Goal: Information Seeking & Learning: Learn about a topic

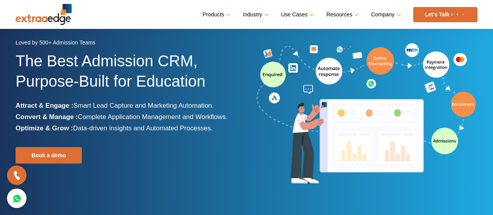
scroll to position [49, 0]
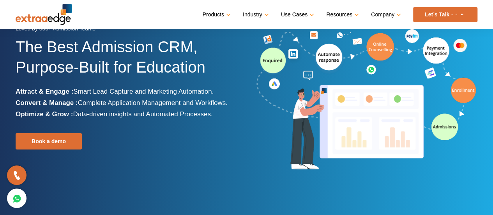
drag, startPoint x: 75, startPoint y: 91, endPoint x: 218, endPoint y: 90, distance: 142.7
click at [218, 90] on li "Attract & Engage : Smart Lead Capture and Marketing Automation." at bounding box center [128, 91] width 225 height 11
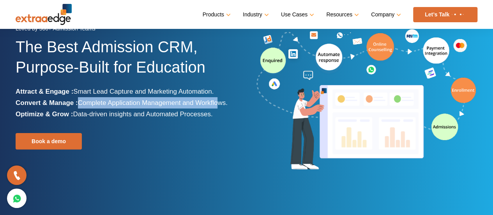
drag, startPoint x: 81, startPoint y: 101, endPoint x: 220, endPoint y: 100, distance: 138.8
click at [220, 100] on span "Complete Application Management and Workflows." at bounding box center [153, 102] width 150 height 7
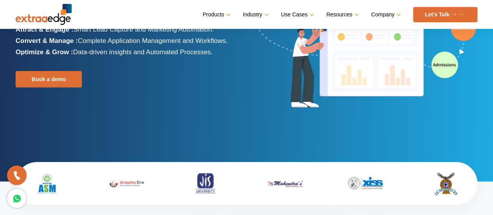
scroll to position [113, 0]
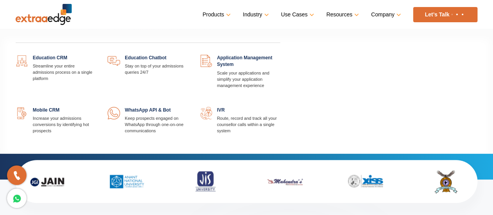
click at [188, 55] on link at bounding box center [188, 55] width 0 height 0
